Goal: Task Accomplishment & Management: Use online tool/utility

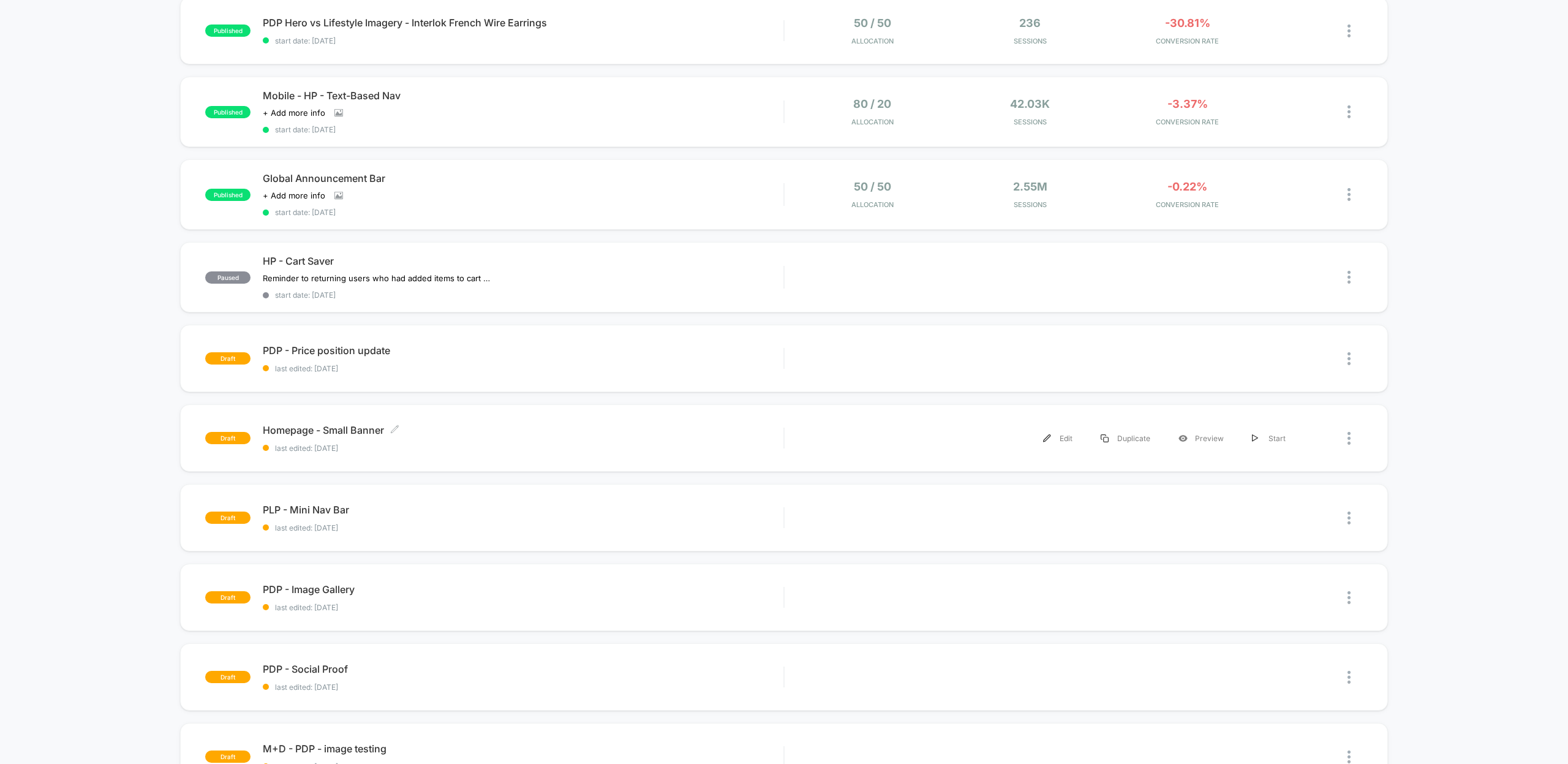
scroll to position [195, 0]
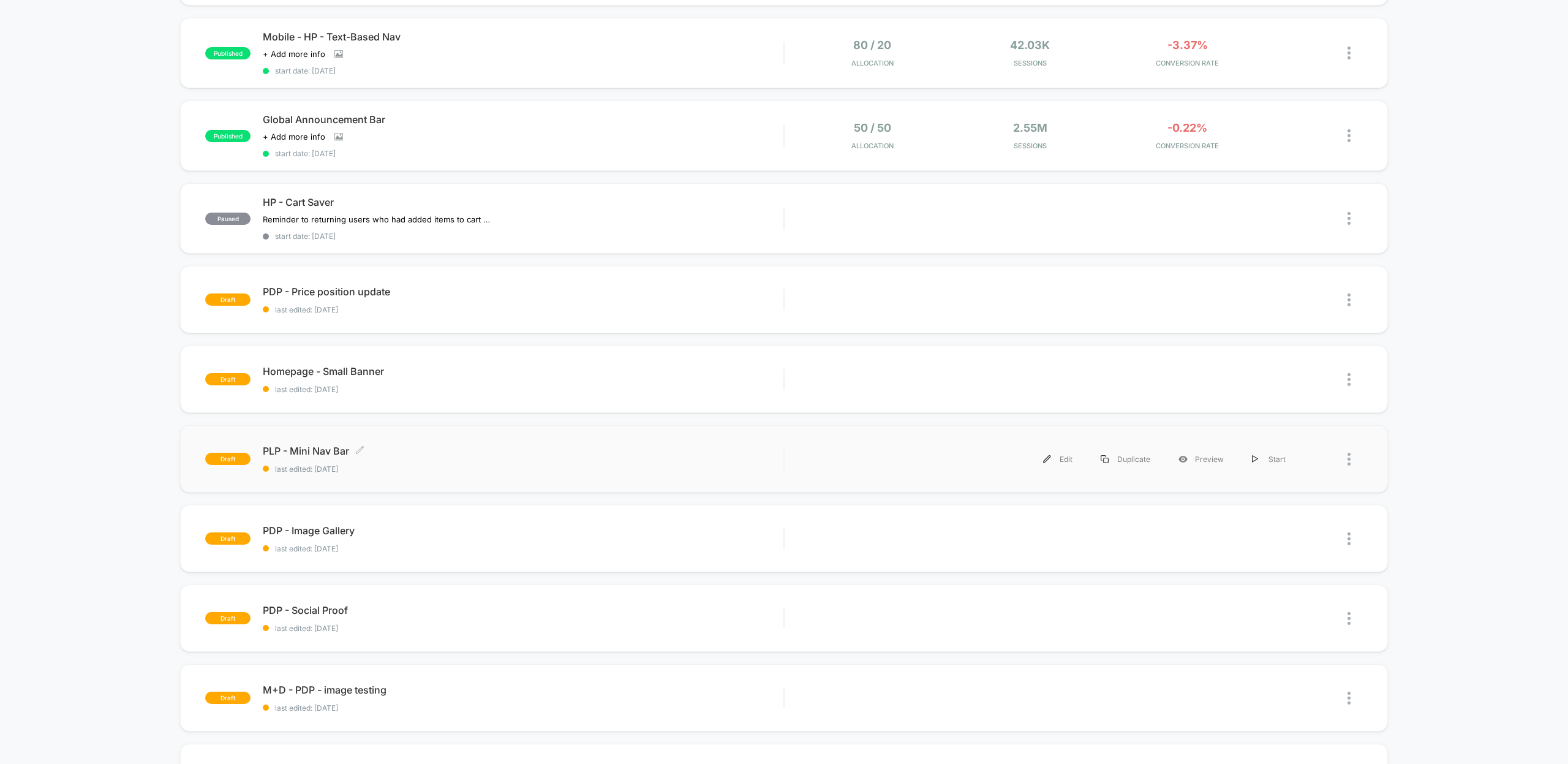
click at [403, 450] on span "PLP - Mini Nav Bar Click to edit experience details" at bounding box center [523, 450] width 521 height 12
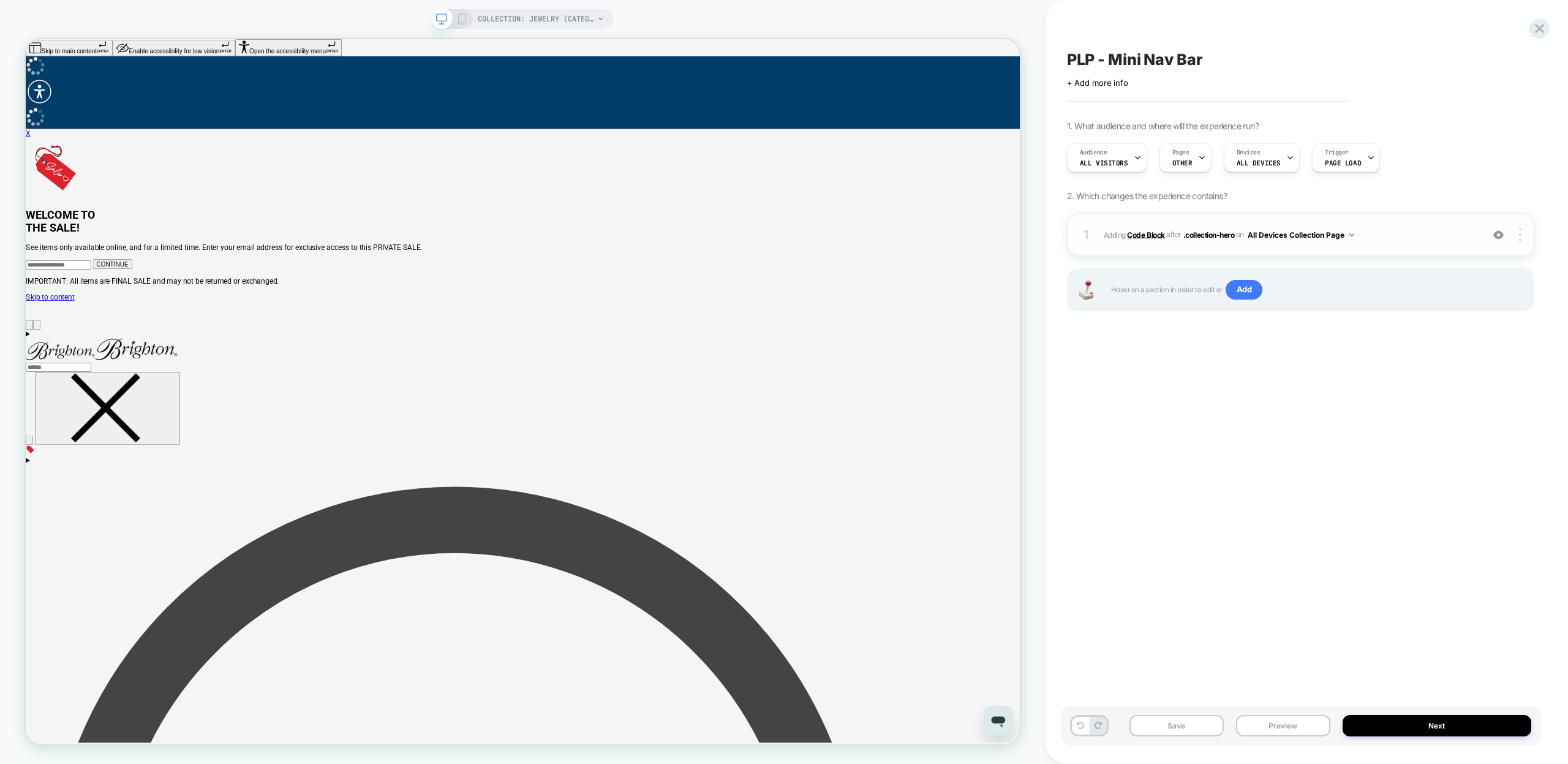
click at [1136, 234] on b "Code Block" at bounding box center [1146, 234] width 37 height 9
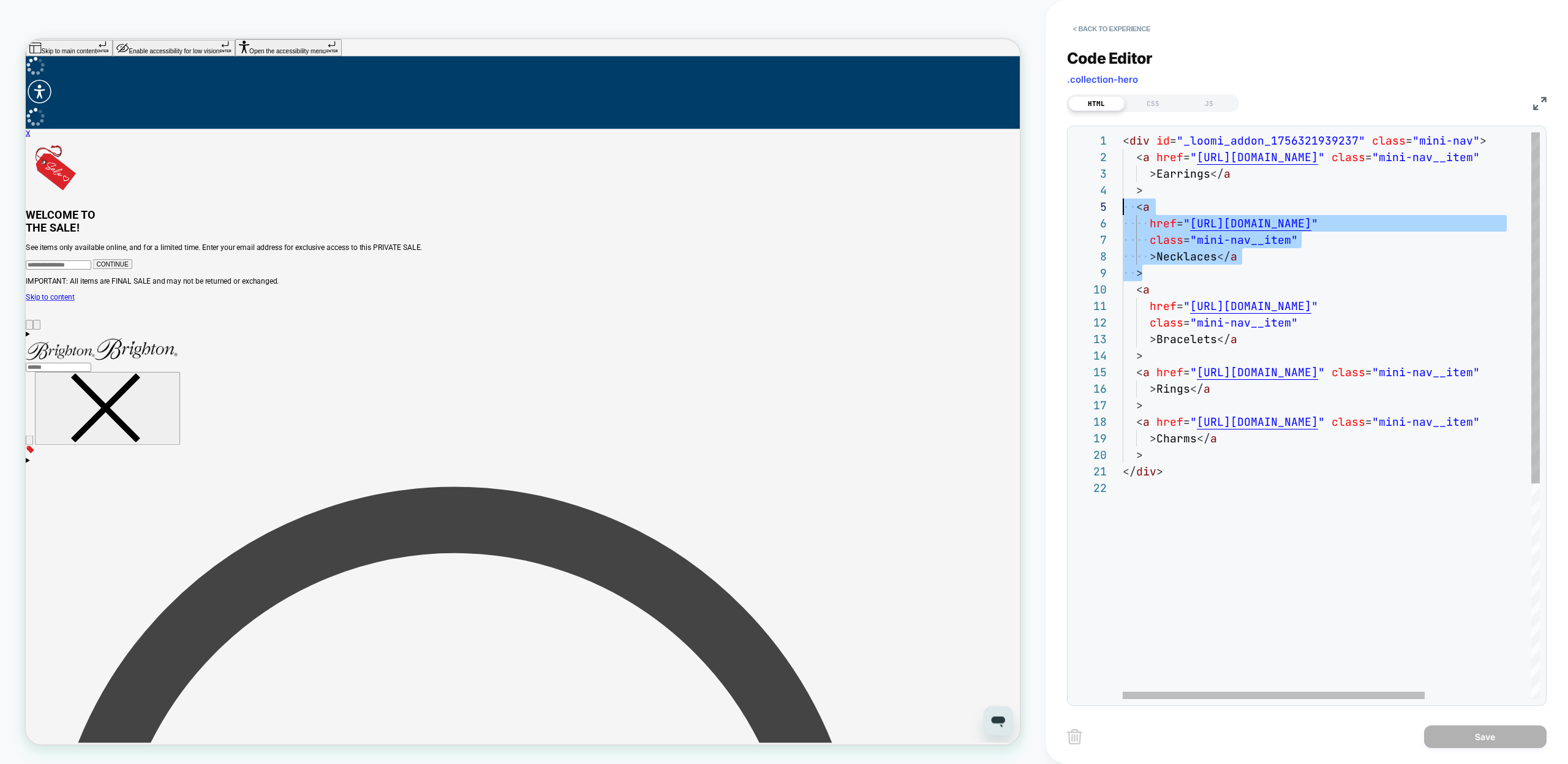
scroll to position [66, 0]
drag, startPoint x: 1162, startPoint y: 270, endPoint x: 1096, endPoint y: 210, distance: 89.2
click at [1123, 210] on div "< a href = " [URL][DOMAIN_NAME] " class = "mini-nav__item" > Earrings </ a > < …" at bounding box center [1405, 589] width 564 height 914
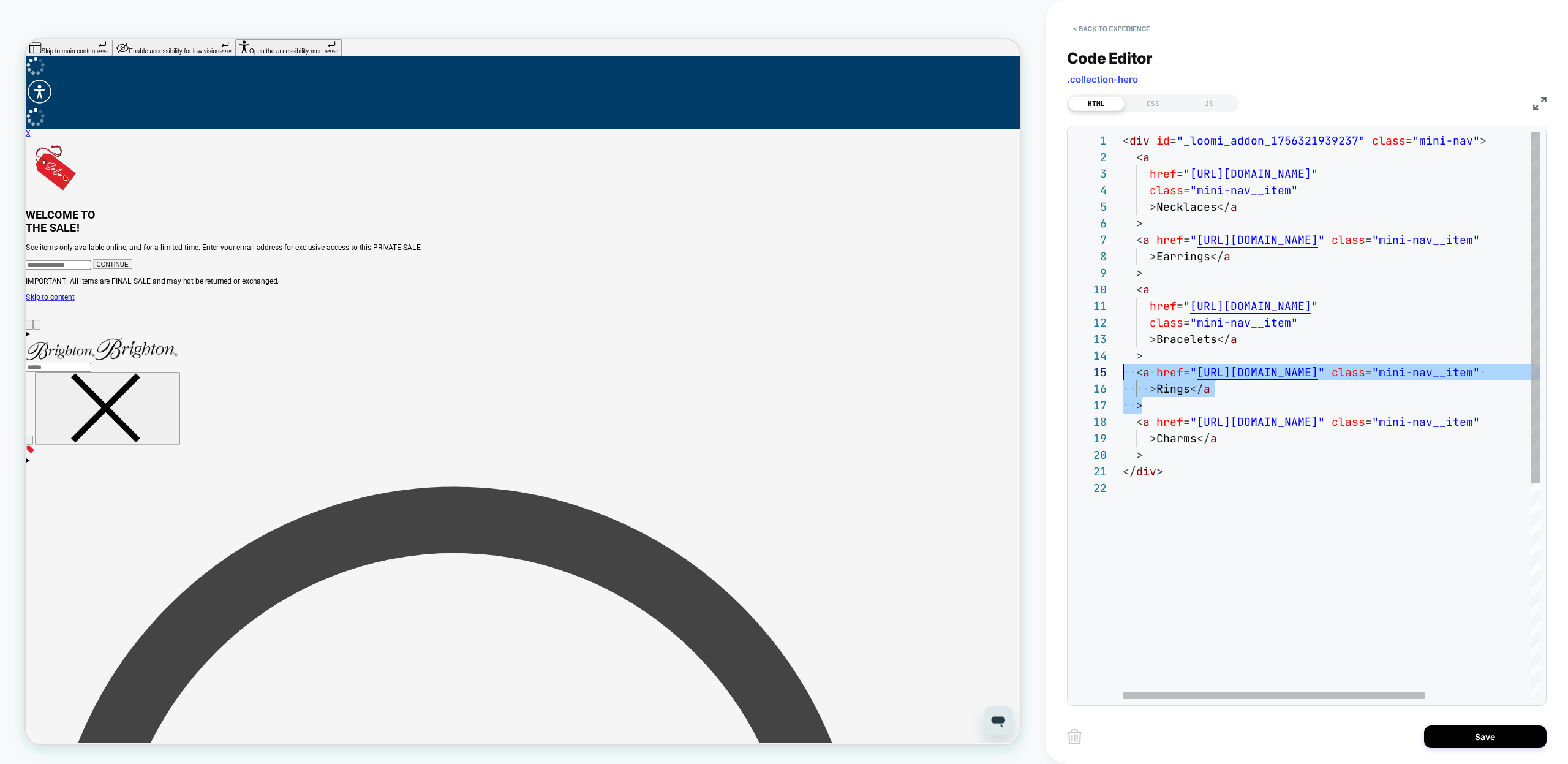
drag, startPoint x: 1151, startPoint y: 407, endPoint x: 1099, endPoint y: 367, distance: 65.6
click at [1123, 367] on div "< a href = " [URL][DOMAIN_NAME] " class = "mini-nav__item" > Earrings </ a > < …" at bounding box center [1405, 589] width 564 height 914
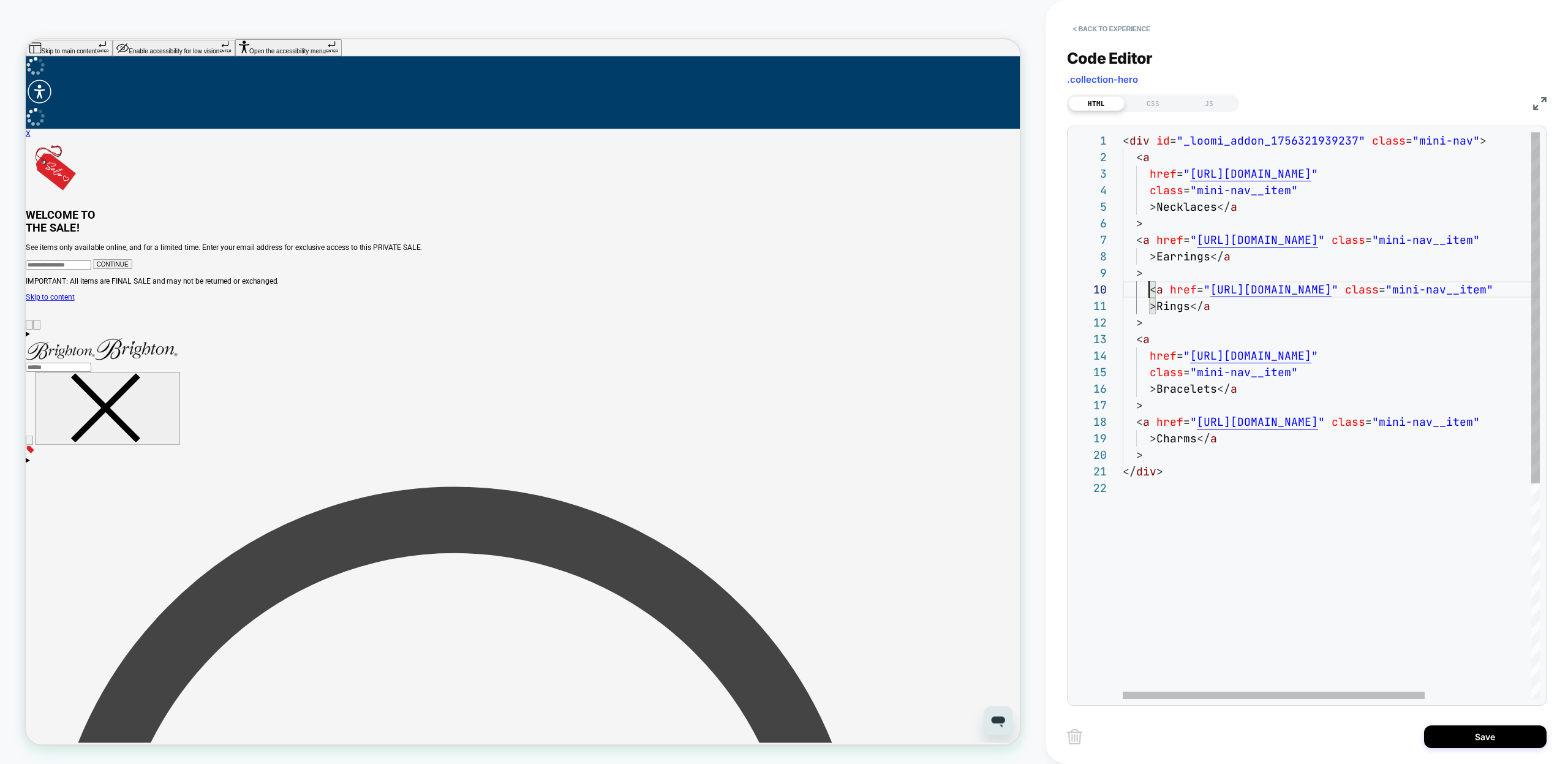
scroll to position [149, 14]
click at [1161, 546] on div "< a href = " [URL][DOMAIN_NAME] " class = "mini-nav__item" > Earrings </ a > < …" at bounding box center [1405, 589] width 564 height 914
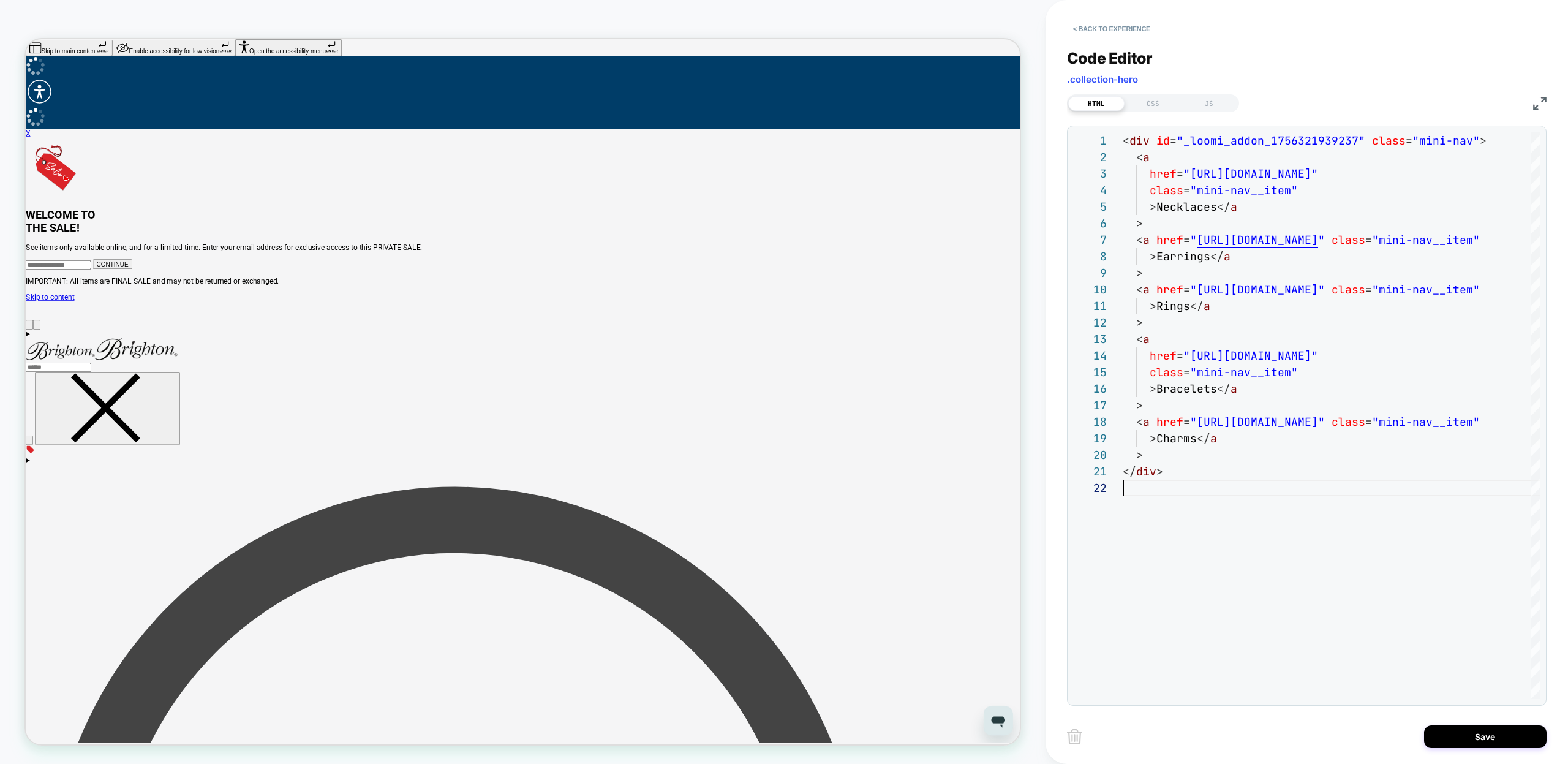
type textarea "******"
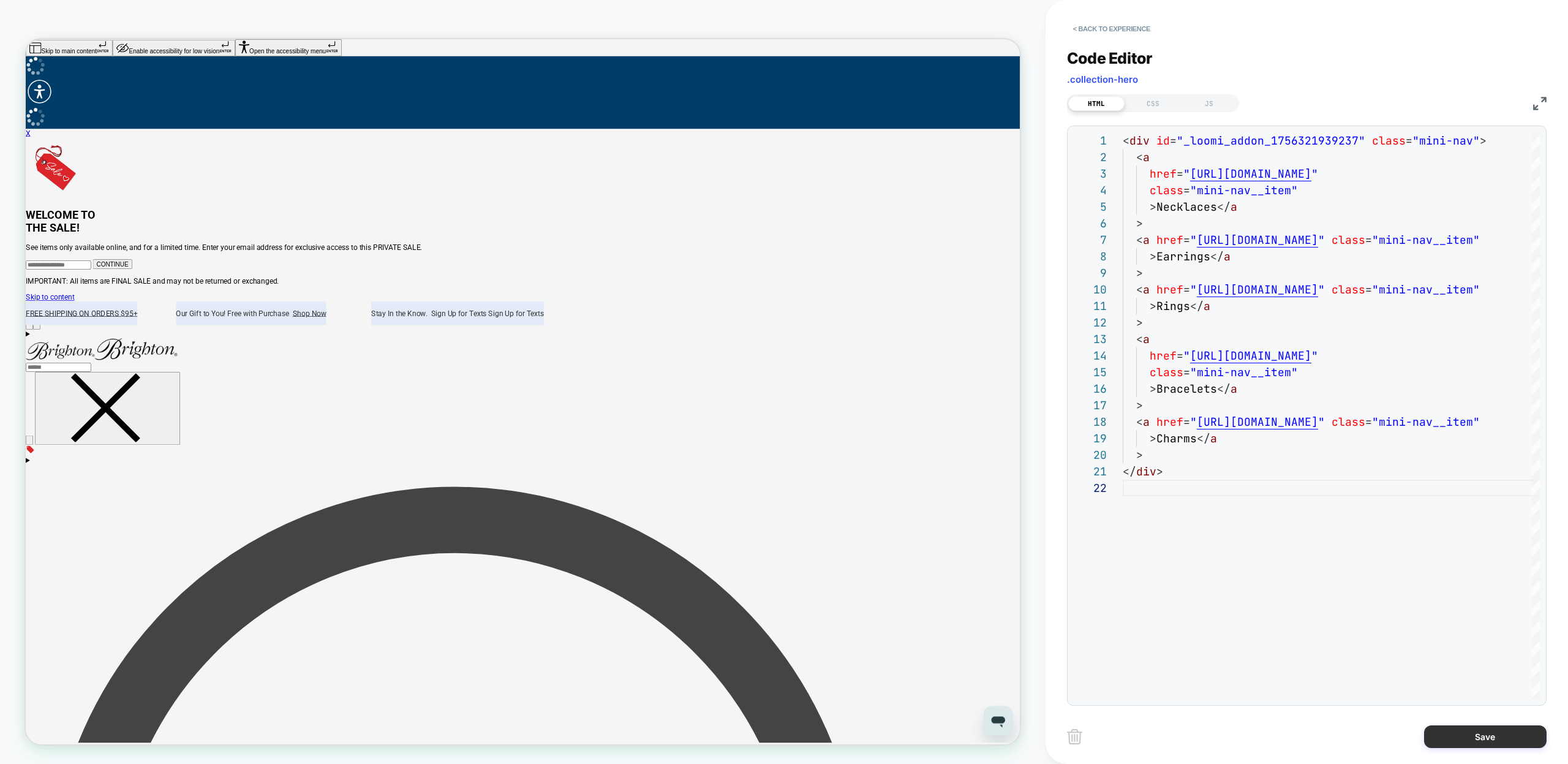
click at [1469, 743] on button "Save" at bounding box center [1486, 737] width 123 height 23
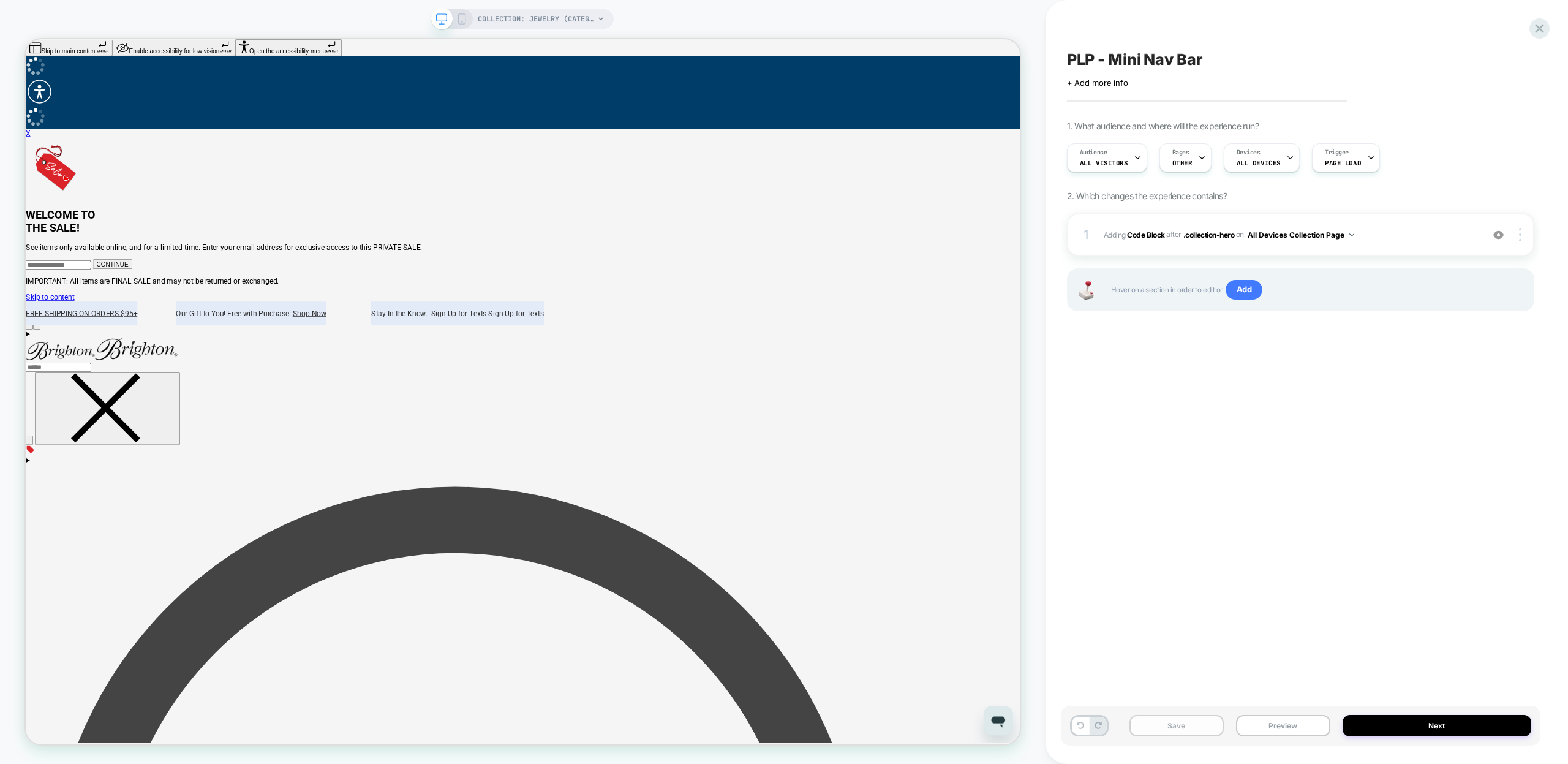
click at [1194, 732] on button "Save" at bounding box center [1177, 725] width 94 height 21
click at [1268, 730] on button "Preview" at bounding box center [1283, 725] width 94 height 21
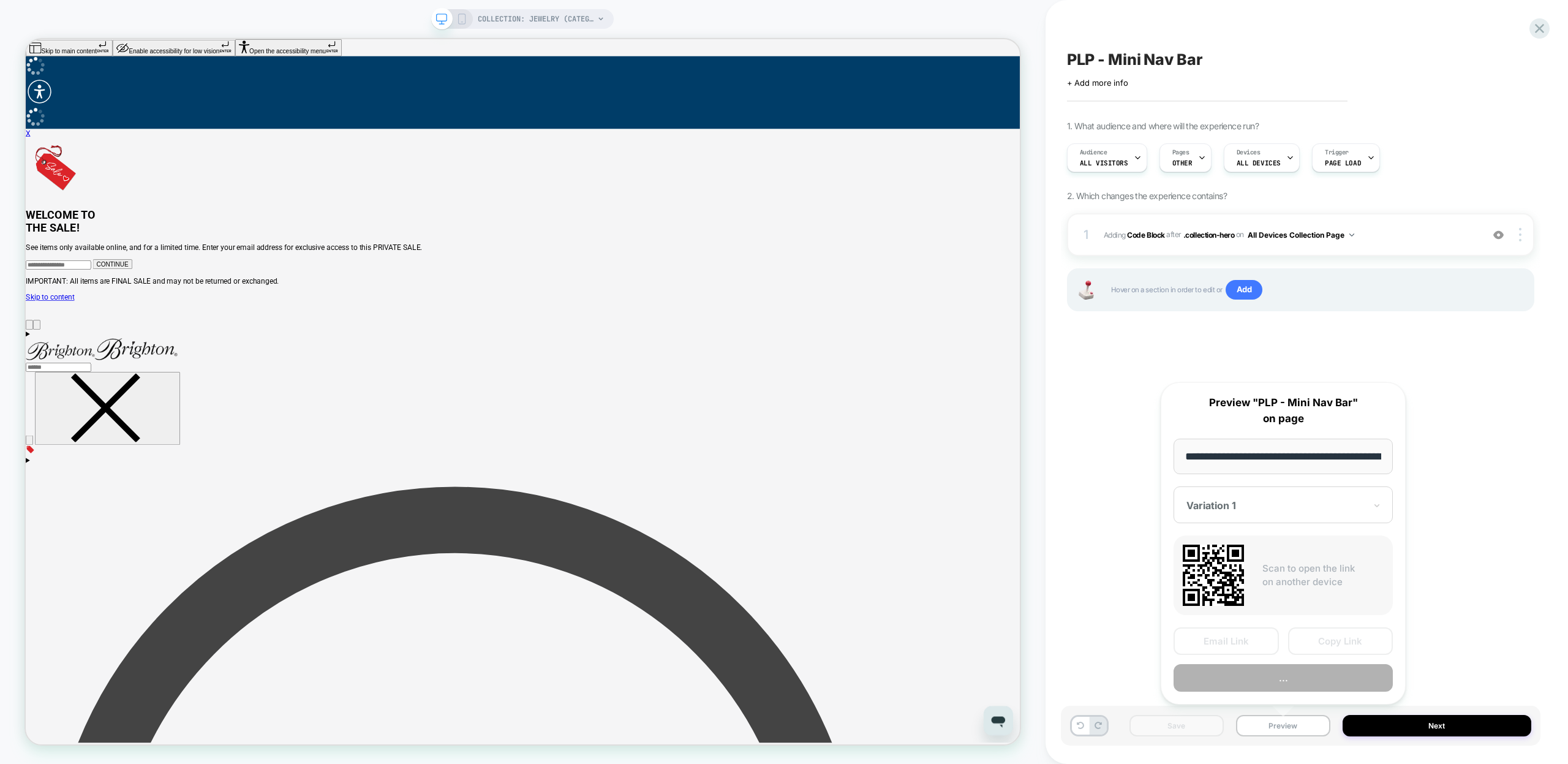
scroll to position [0, 121]
click at [1342, 641] on button "Copy Link" at bounding box center [1341, 641] width 106 height 28
